Goal: Task Accomplishment & Management: Manage account settings

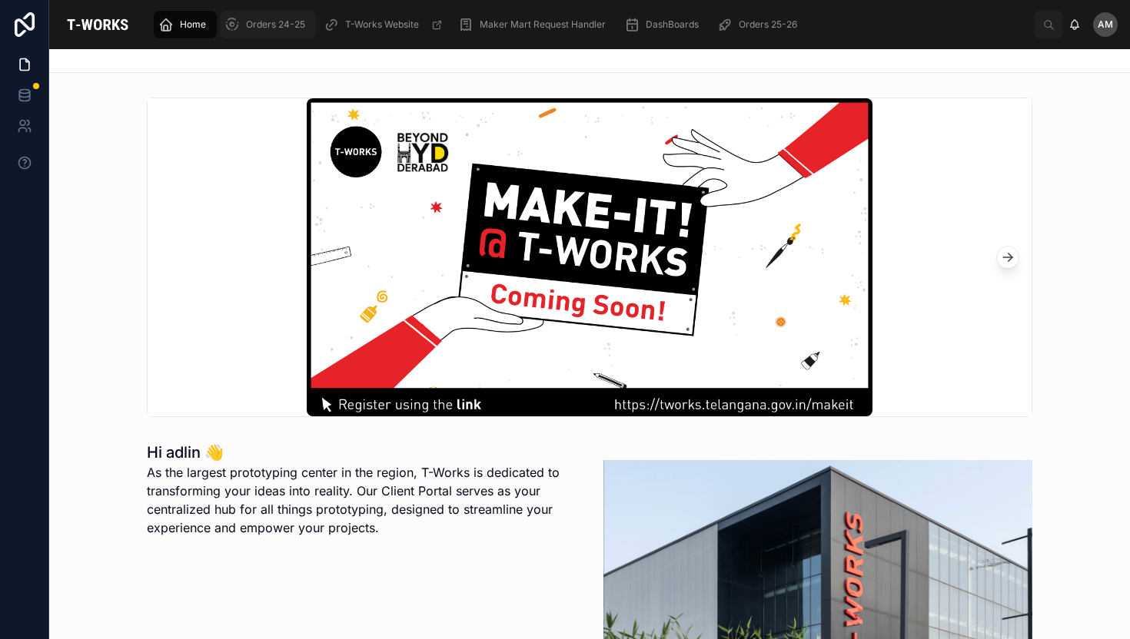
click at [259, 31] on div "Orders 24-25" at bounding box center [267, 24] width 87 height 25
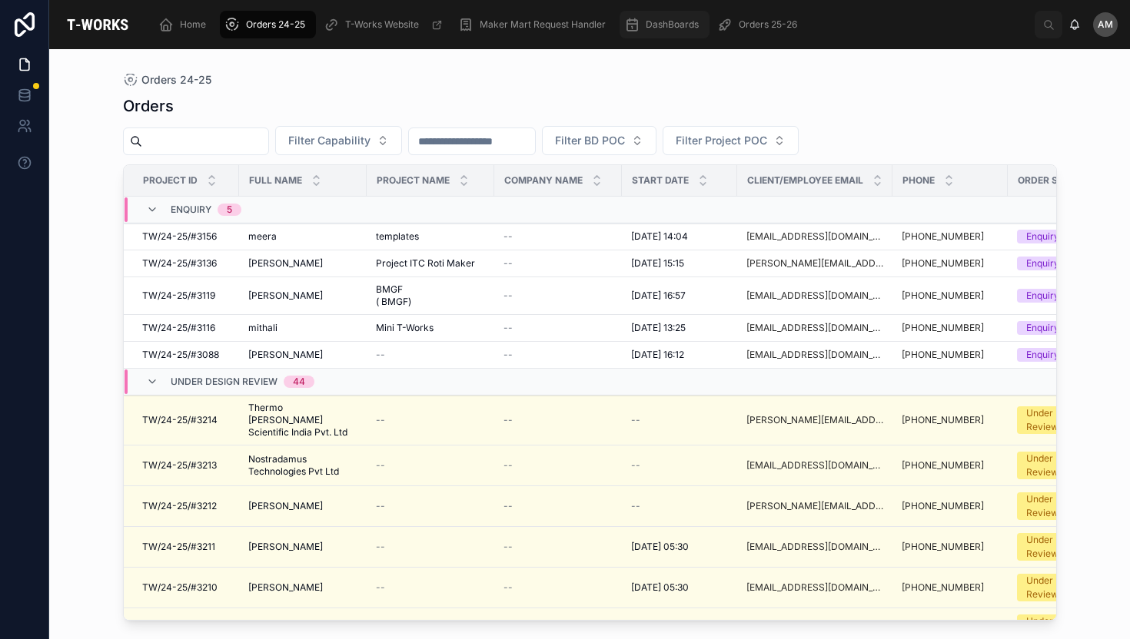
click at [651, 34] on div "DashBoards" at bounding box center [664, 24] width 81 height 25
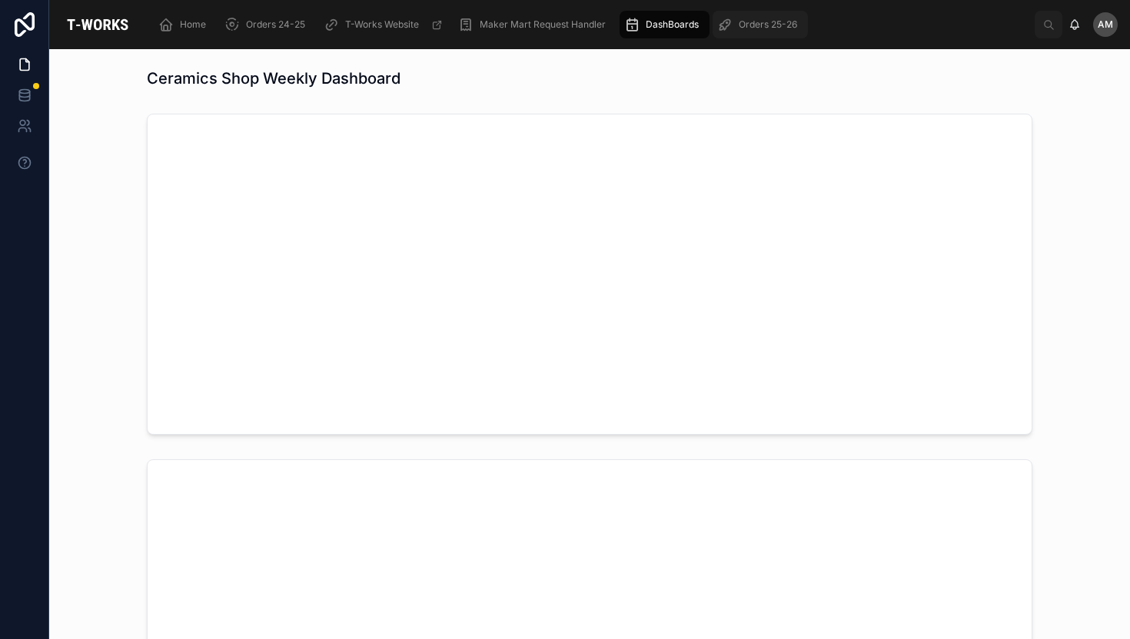
click at [772, 29] on span "Orders 25-26" at bounding box center [768, 24] width 58 height 12
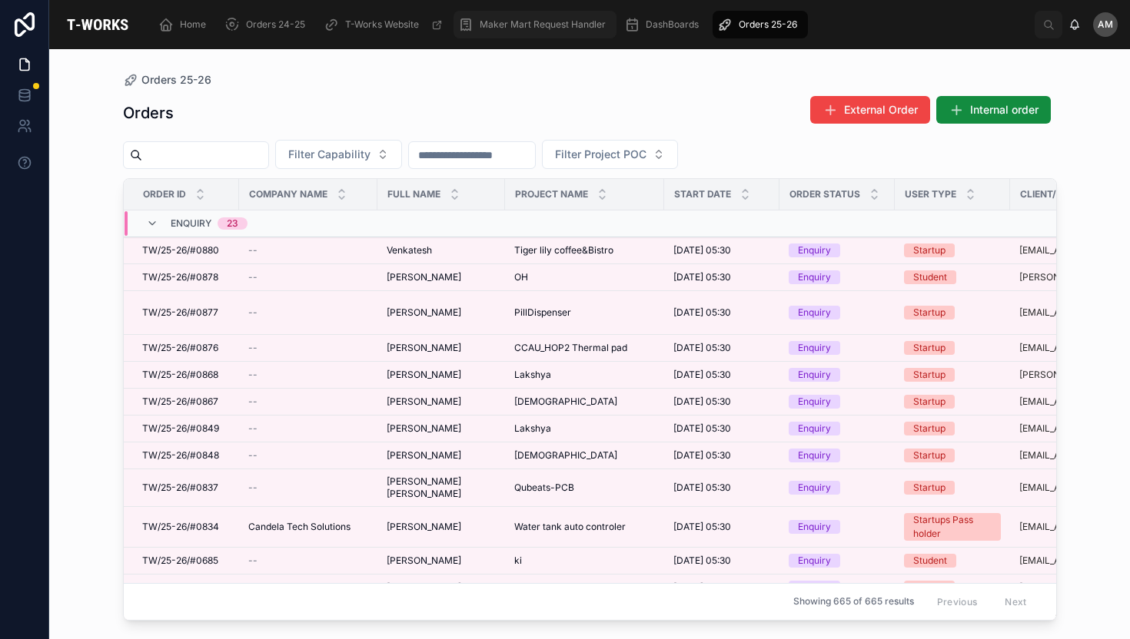
click at [513, 28] on span "Maker Mart Request Handler" at bounding box center [543, 24] width 126 height 12
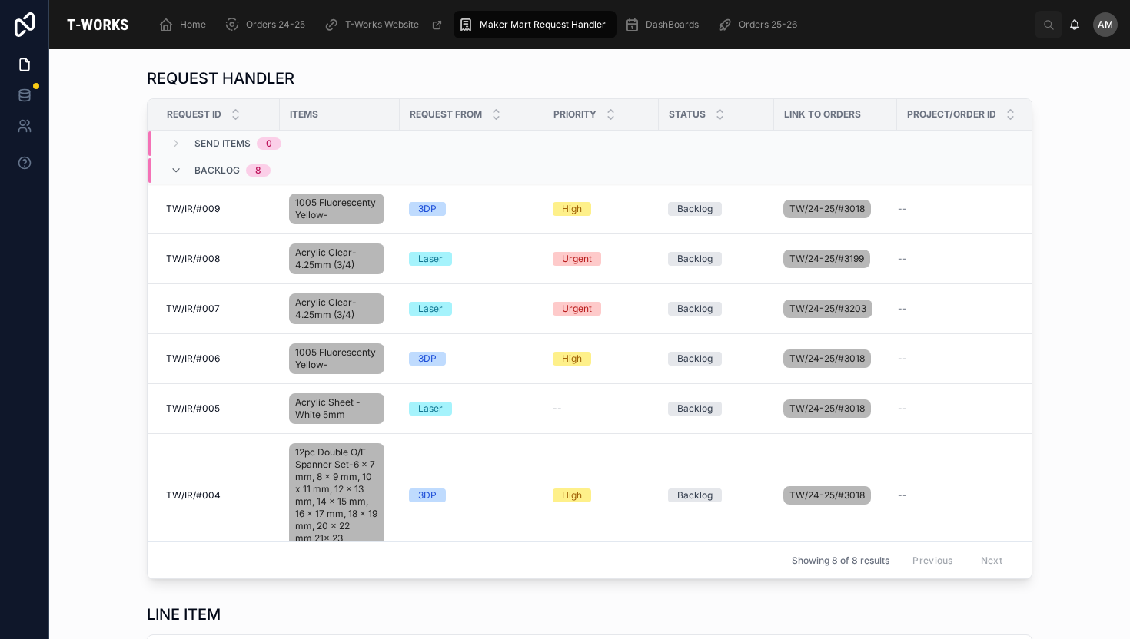
click at [480, 111] on div "Request From" at bounding box center [471, 114] width 142 height 29
click at [493, 116] on icon at bounding box center [496, 118] width 10 height 10
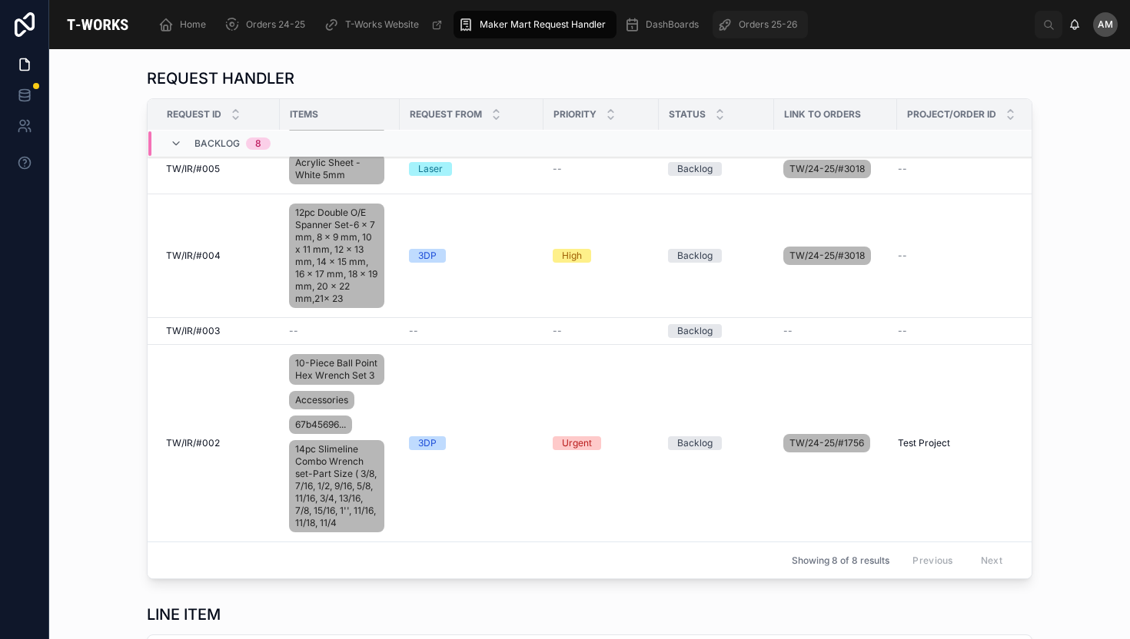
click at [751, 15] on div "Orders 25-26" at bounding box center [760, 24] width 86 height 25
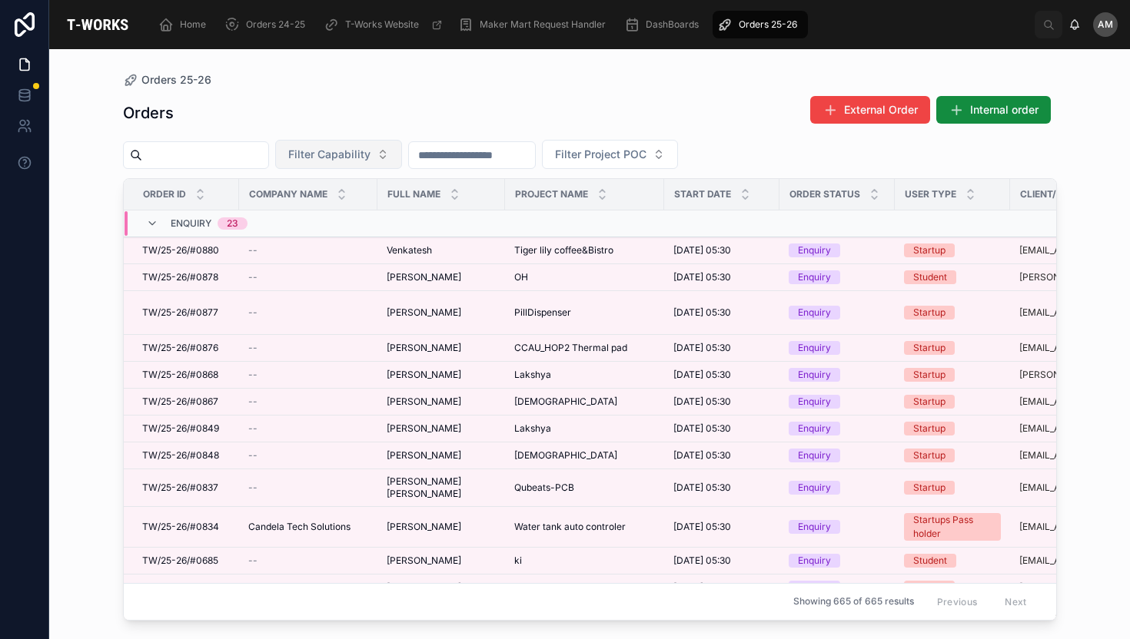
click at [385, 151] on button "Filter Capability" at bounding box center [338, 154] width 127 height 29
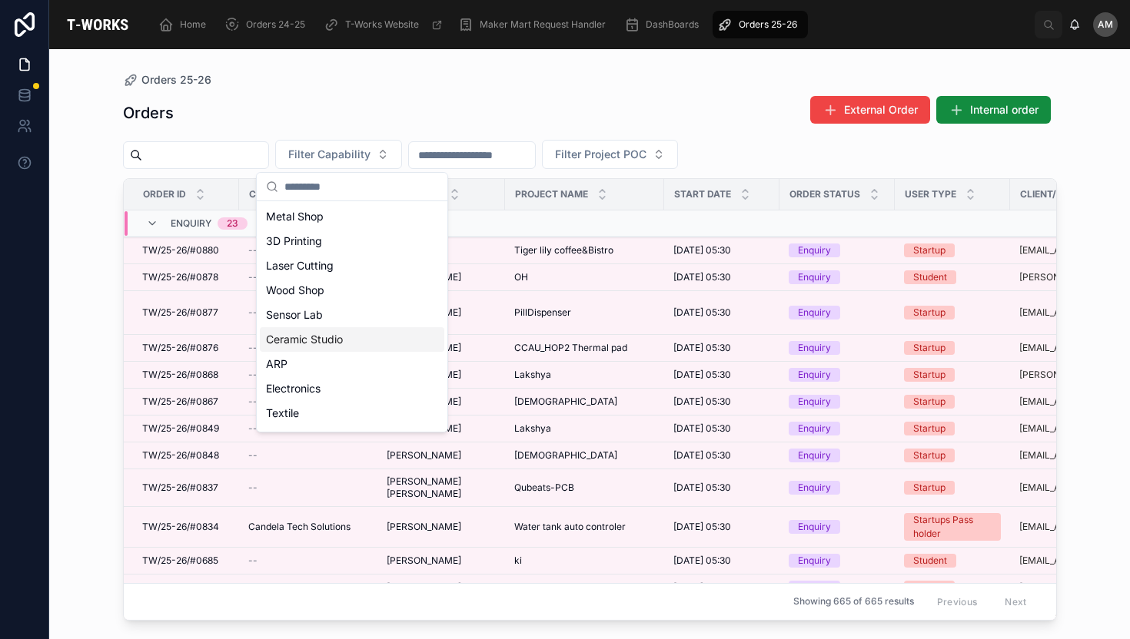
click at [319, 334] on div "Ceramic Studio" at bounding box center [352, 339] width 184 height 25
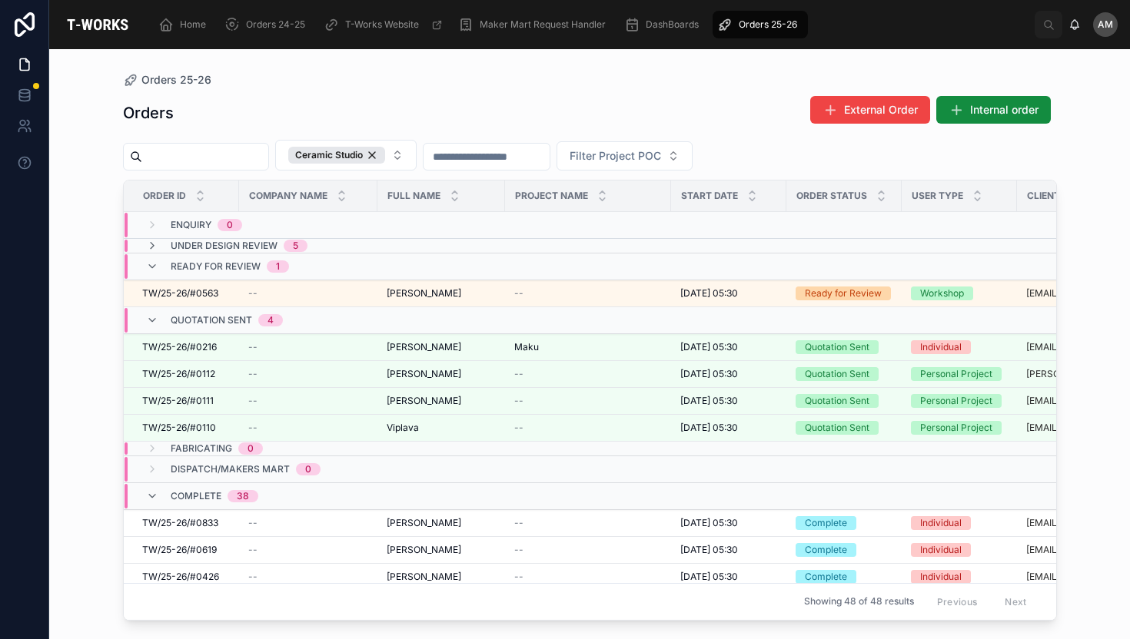
click at [113, 237] on div "Orders 25-26 Orders External Order Internal order Ceramic Studio Filter Project…" at bounding box center [589, 335] width 983 height 572
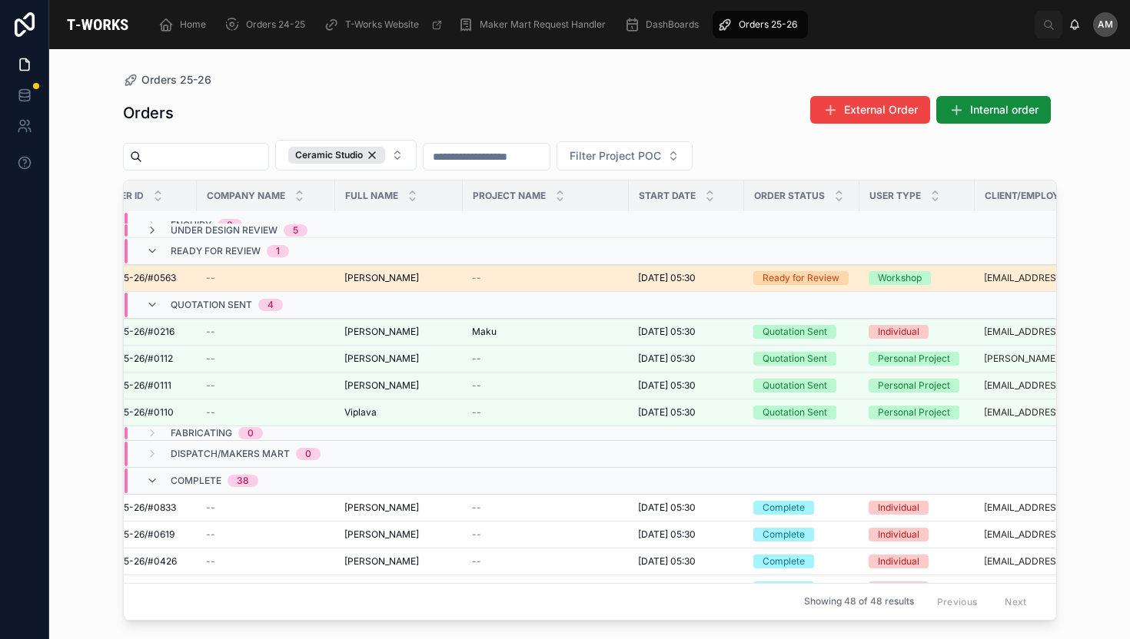
scroll to position [15, 0]
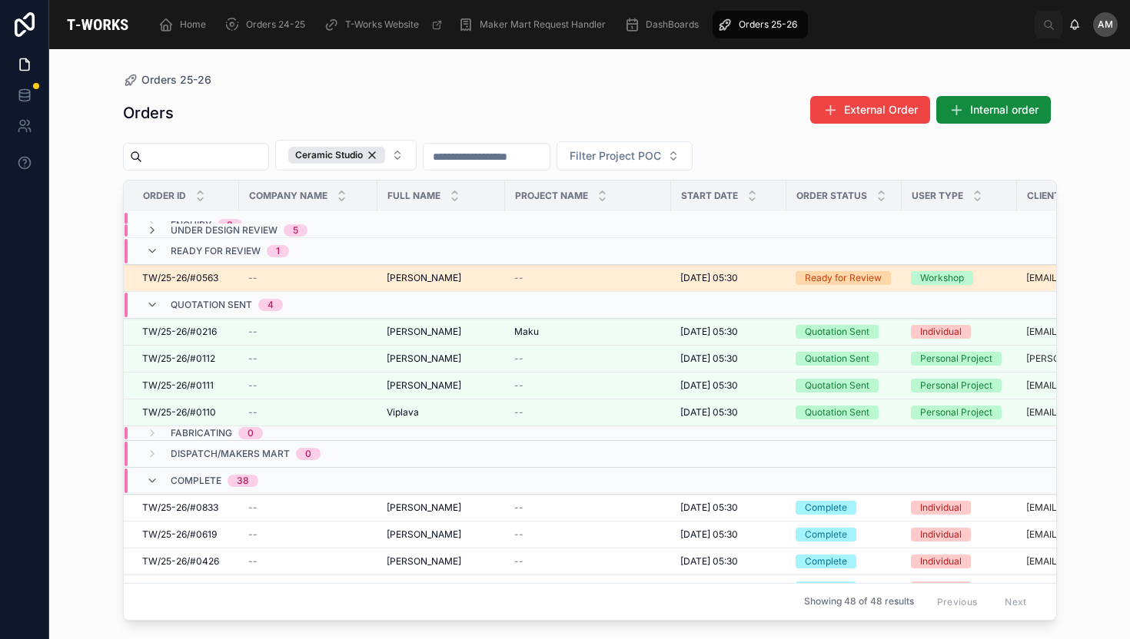
click at [473, 276] on div "[PERSON_NAME] [PERSON_NAME]" at bounding box center [441, 278] width 109 height 12
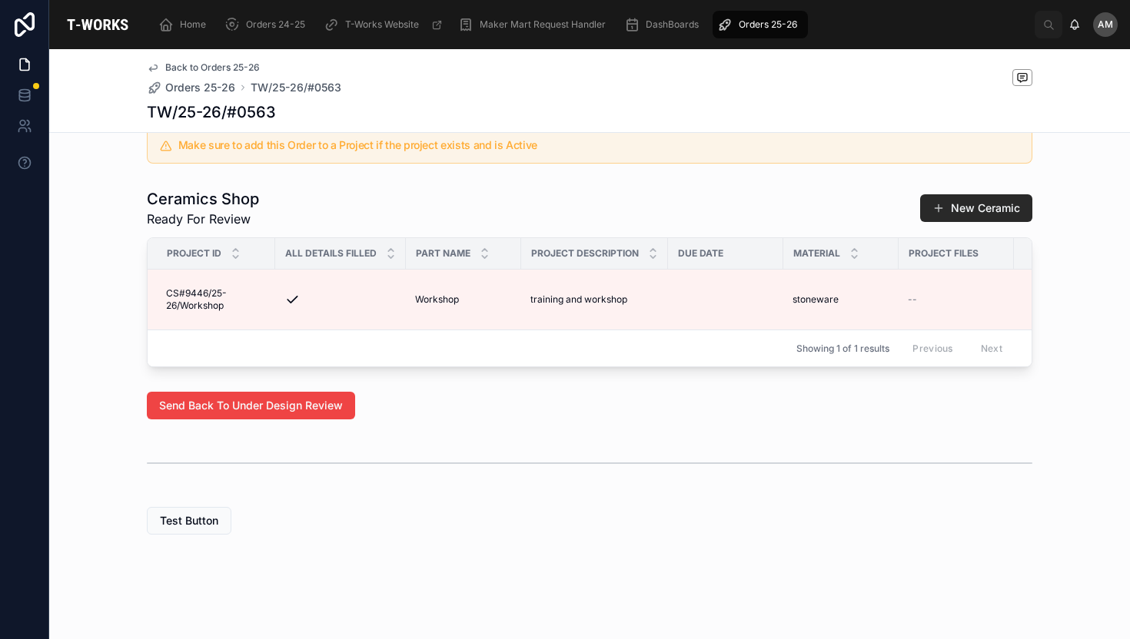
scroll to position [577, 0]
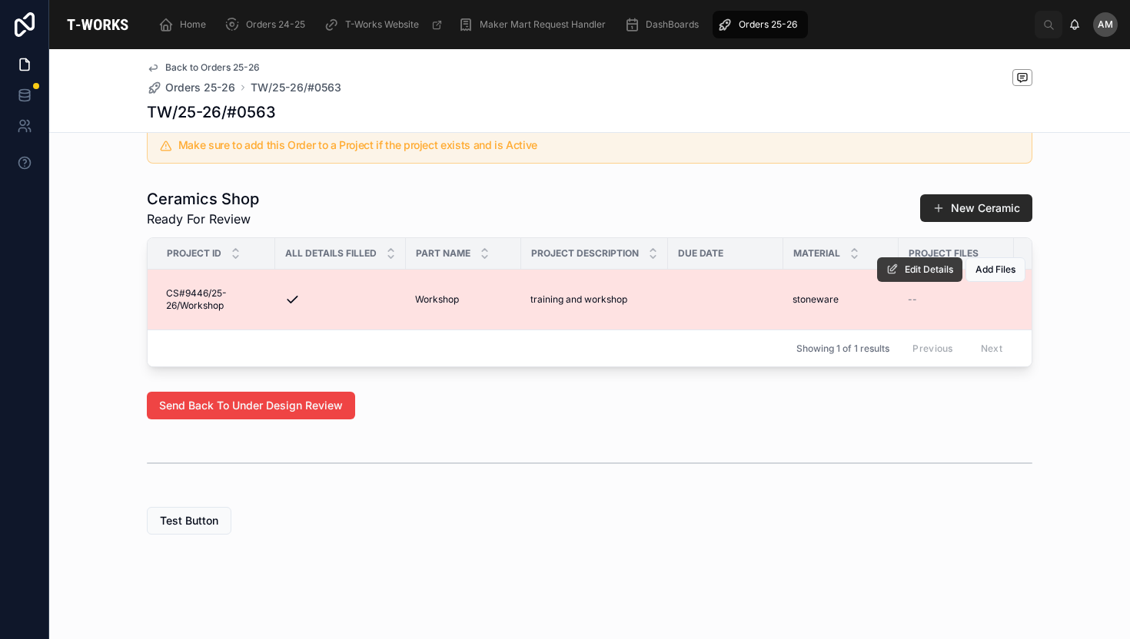
click at [921, 264] on span "Edit Details" at bounding box center [929, 270] width 48 height 12
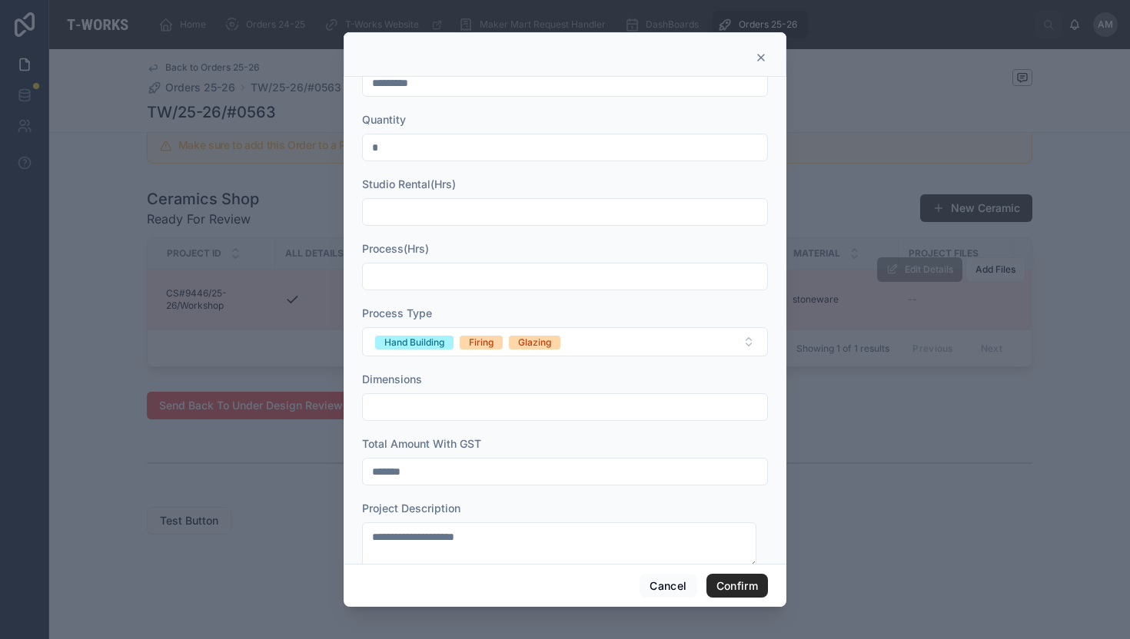
scroll to position [40, 0]
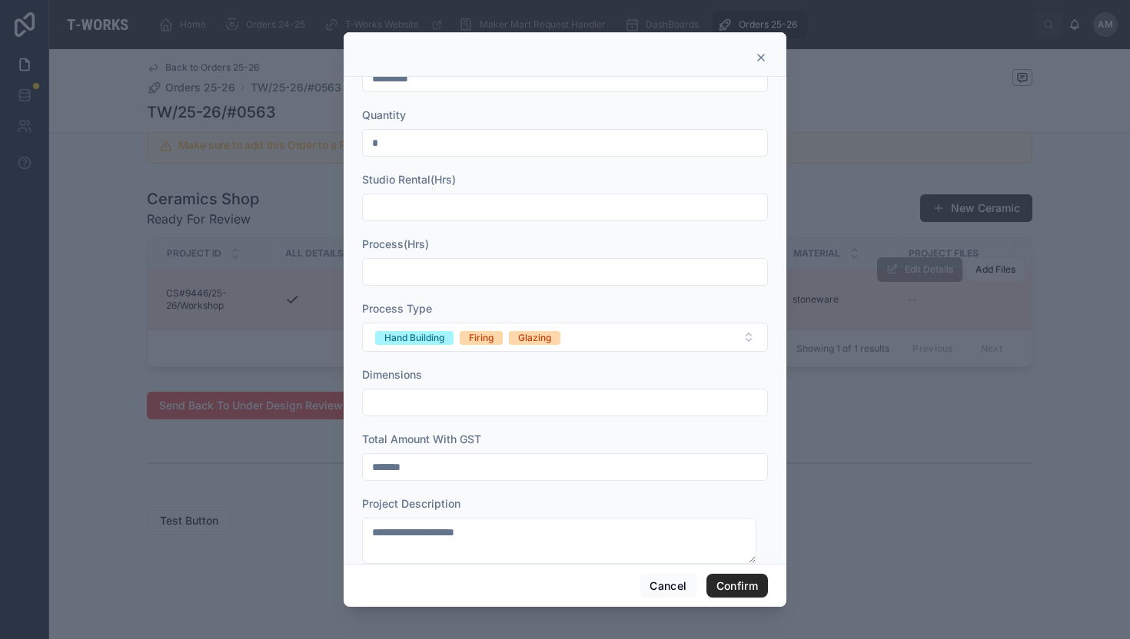
click at [379, 263] on input "text" at bounding box center [565, 272] width 404 height 22
type input "**"
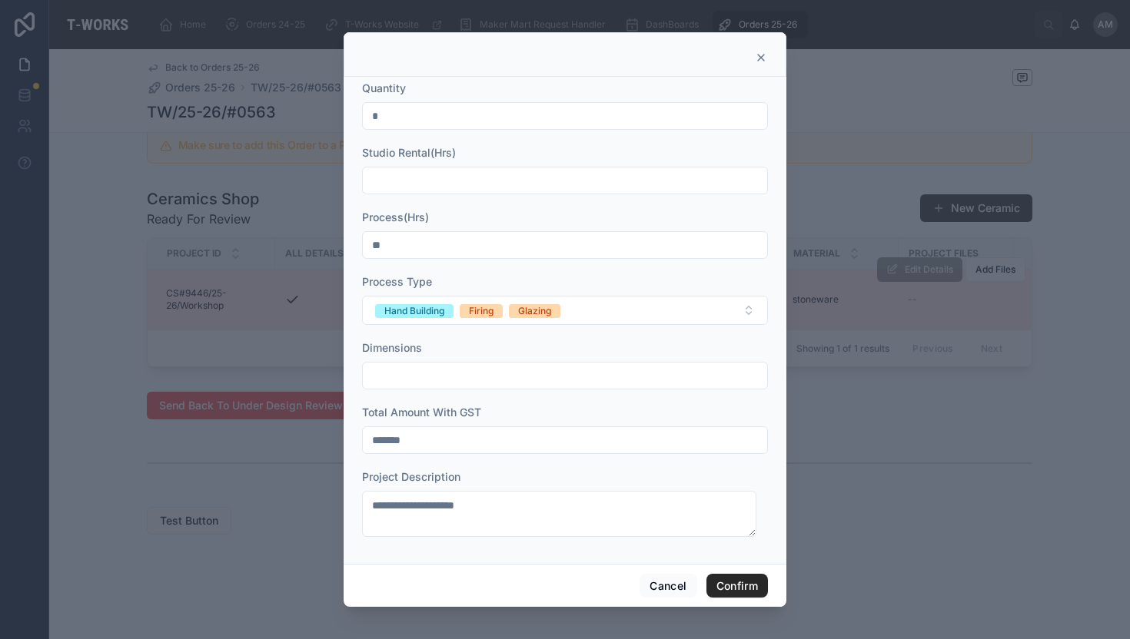
scroll to position [63, 0]
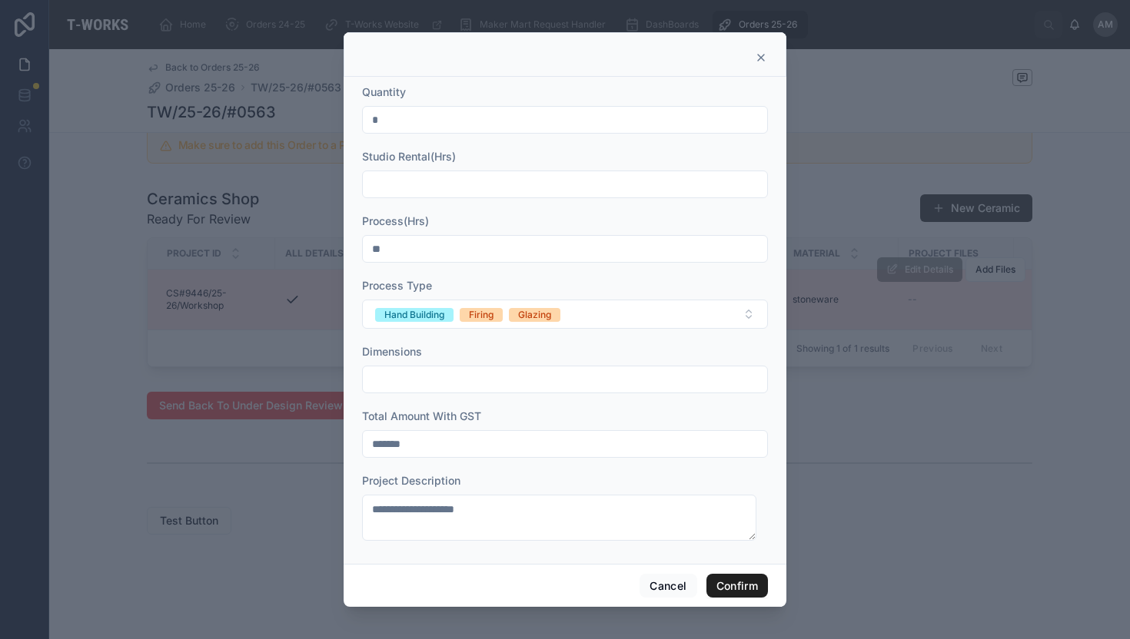
click at [737, 577] on button "Confirm" at bounding box center [736, 586] width 61 height 25
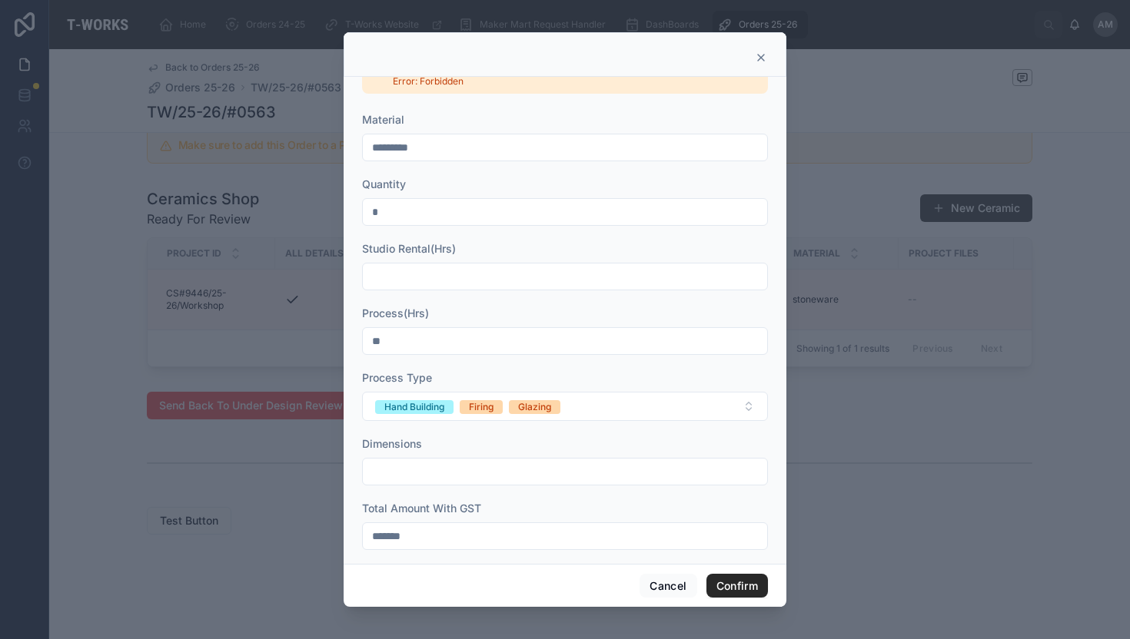
scroll to position [155, 0]
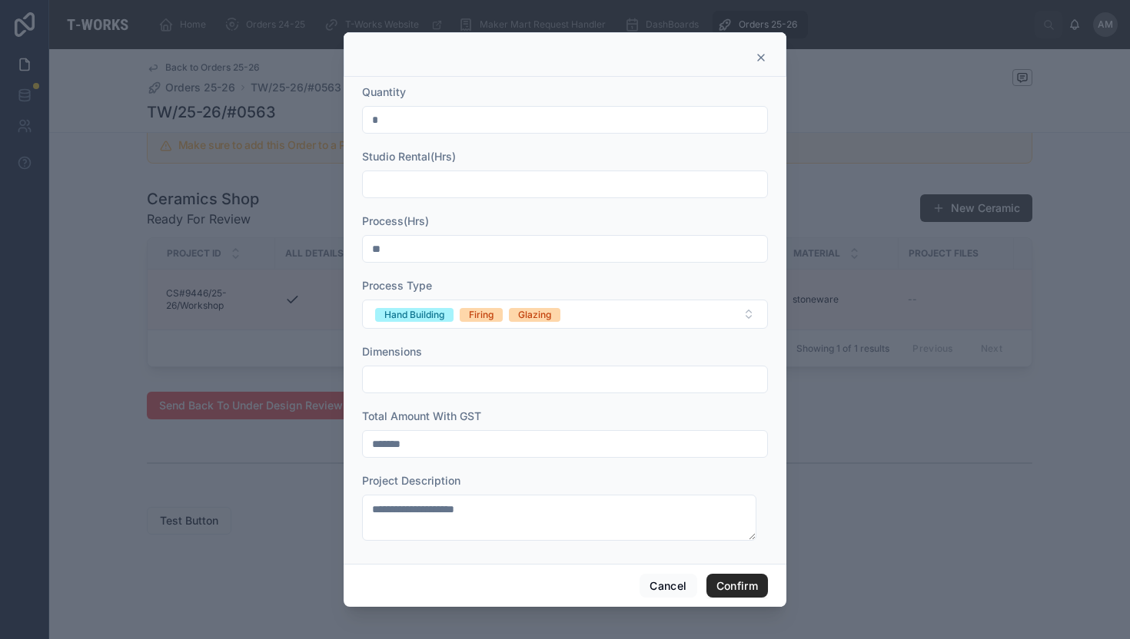
drag, startPoint x: 384, startPoint y: 443, endPoint x: 425, endPoint y: 442, distance: 40.7
click at [425, 442] on input "*******" at bounding box center [565, 444] width 404 height 22
type input "*******"
click at [734, 590] on button "Confirm" at bounding box center [736, 586] width 61 height 25
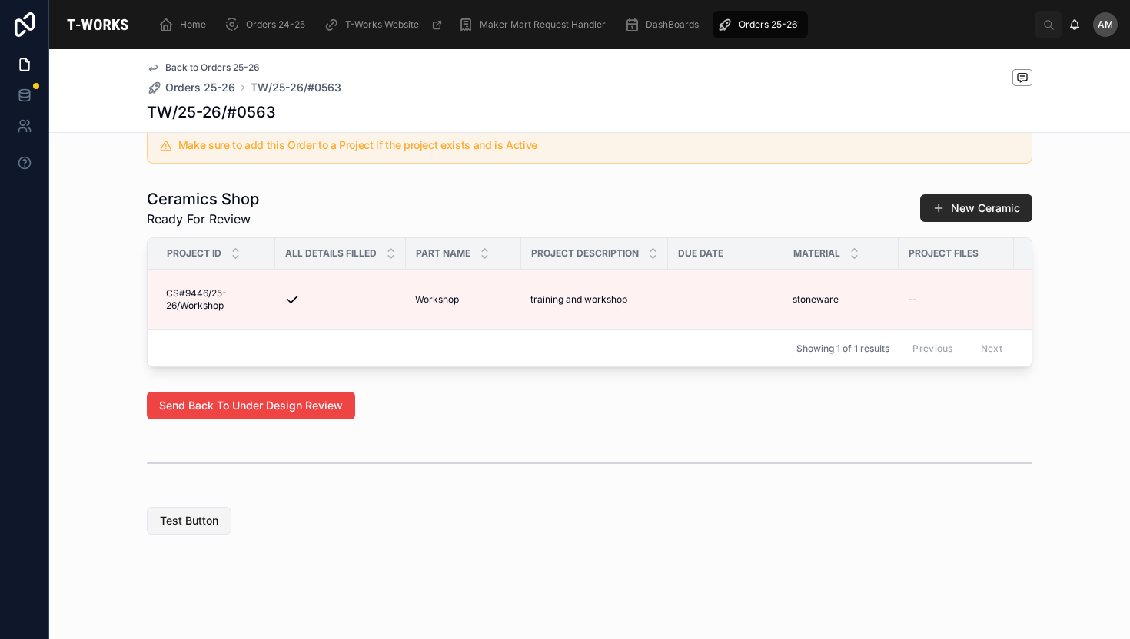
click at [201, 520] on span "Test Button" at bounding box center [189, 520] width 58 height 15
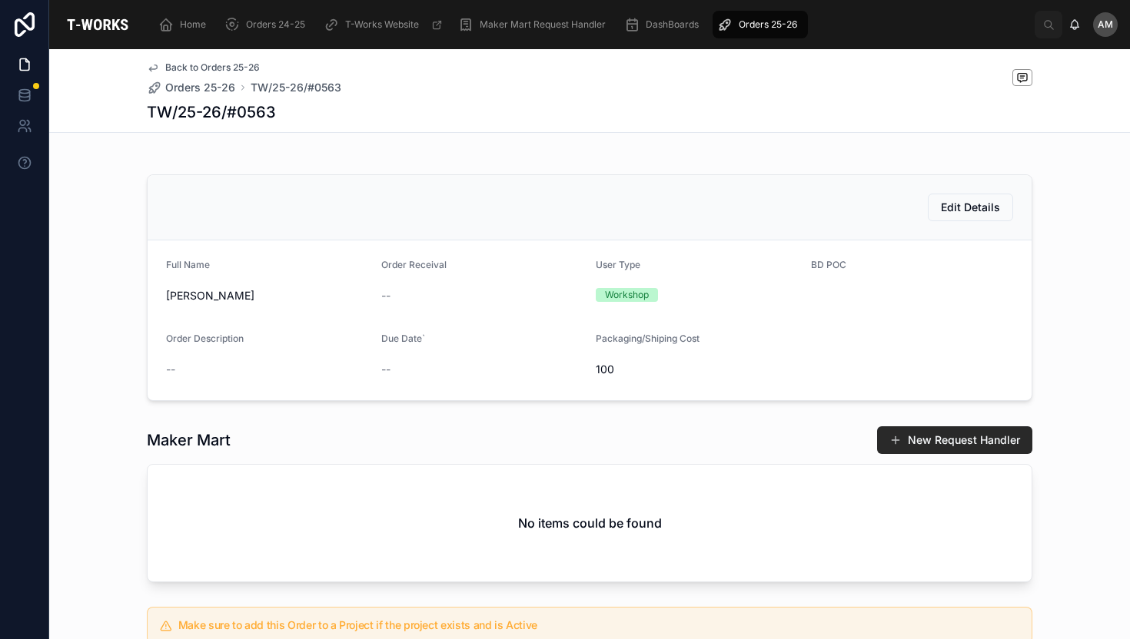
scroll to position [0, 0]
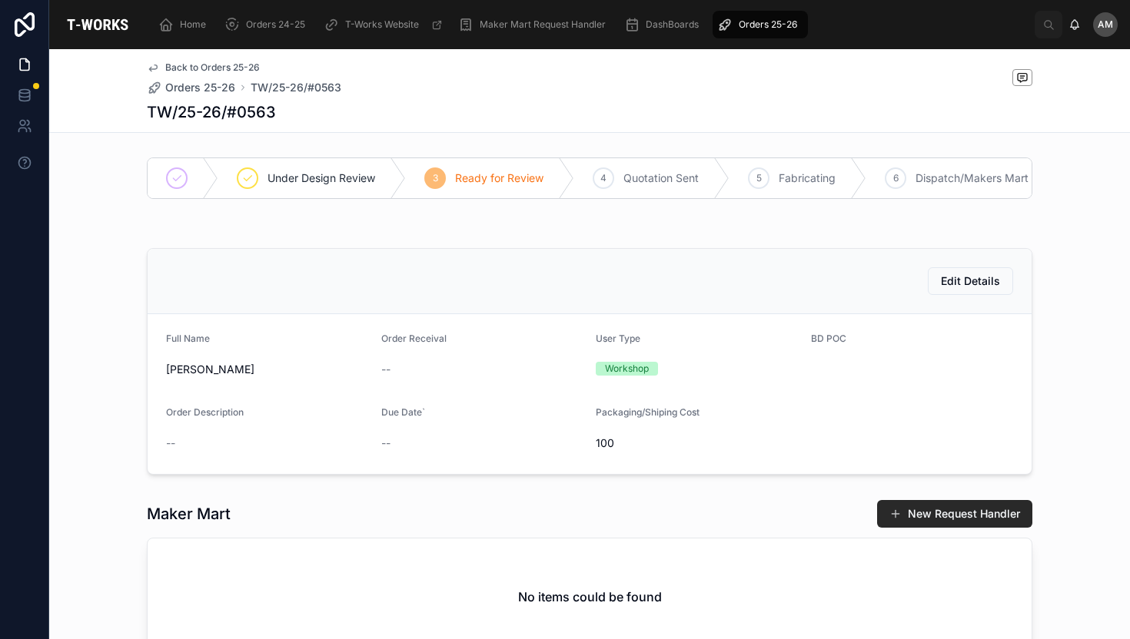
click at [627, 174] on span "Quotation Sent" at bounding box center [660, 178] width 75 height 15
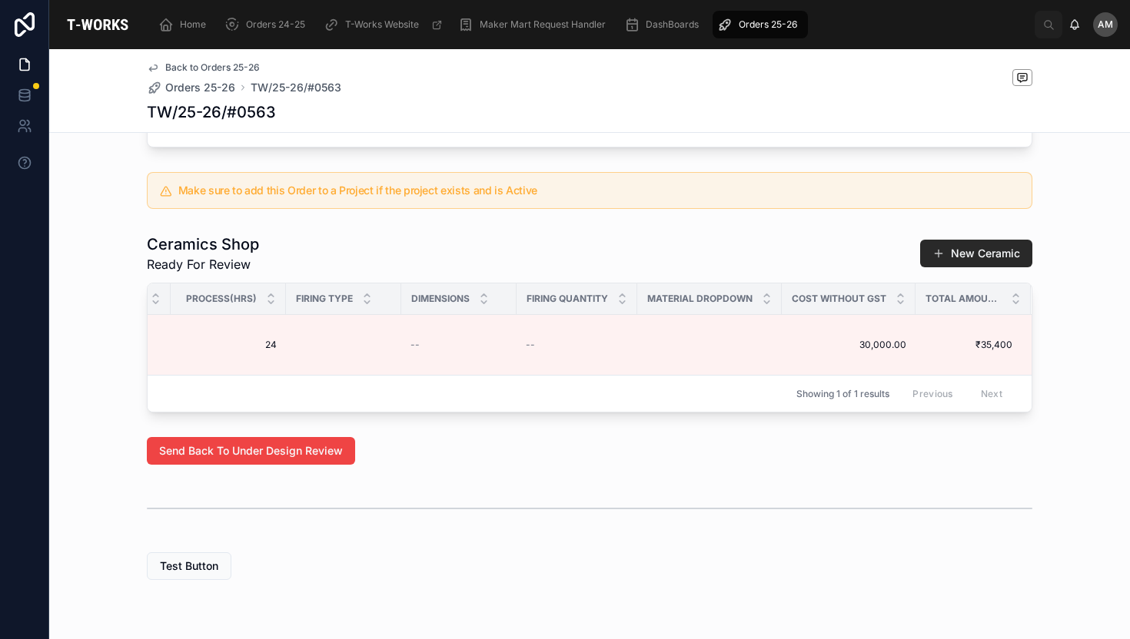
scroll to position [577, 0]
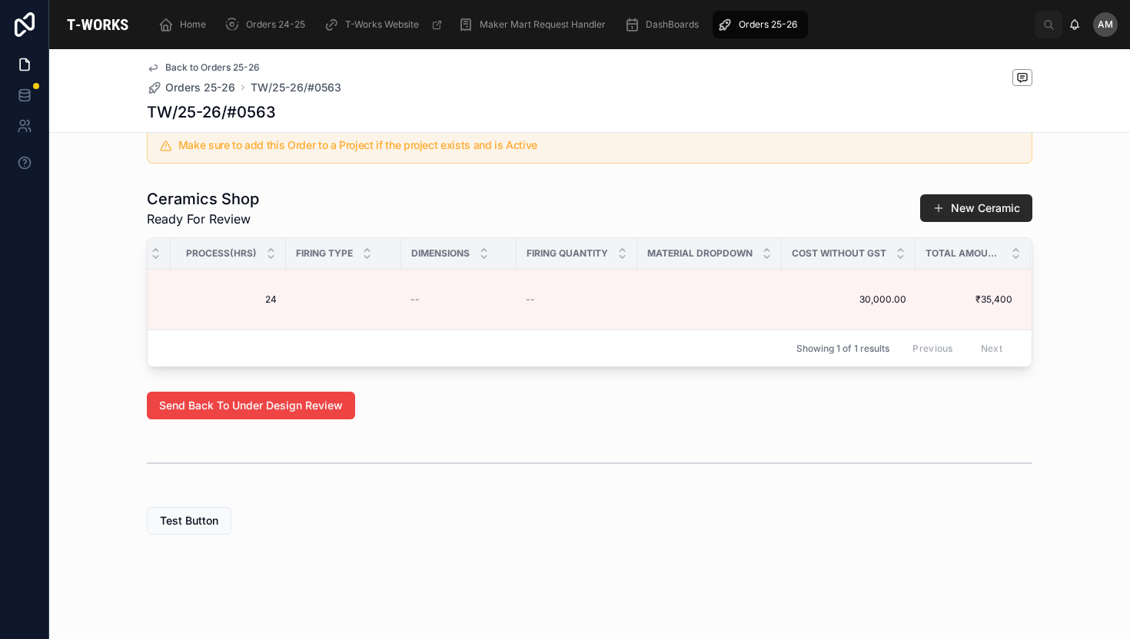
click at [775, 28] on span "Orders 25-26" at bounding box center [768, 24] width 58 height 12
